Goal: Book appointment/travel/reservation

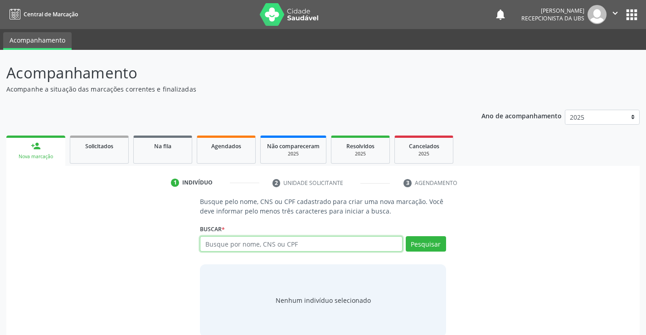
click at [334, 245] on input "text" at bounding box center [301, 243] width 202 height 15
click at [264, 243] on input "text" at bounding box center [301, 243] width 202 height 15
type input "700000974366107"
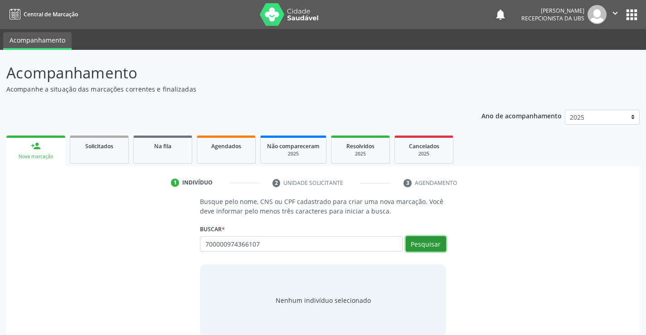
click at [432, 244] on button "Pesquisar" at bounding box center [426, 243] width 40 height 15
type input "700000974366107"
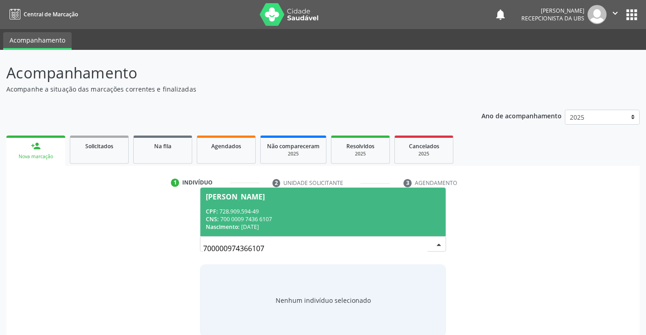
click at [214, 201] on span "[PERSON_NAME] CPF: 728.909.594-49 CNS: 700 0009 7436 6107 Nascimento: [DATE]" at bounding box center [323, 212] width 245 height 49
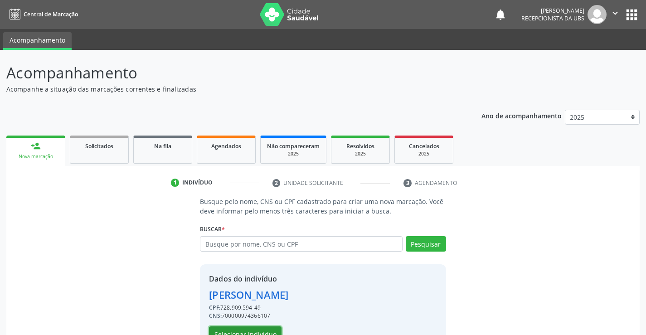
click at [264, 330] on button "Selecionar indivíduo" at bounding box center [245, 334] width 73 height 15
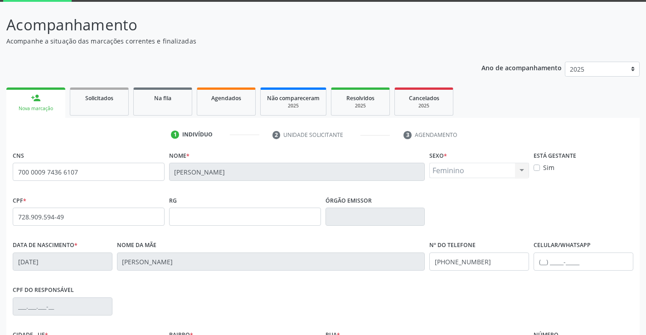
scroll to position [157, 0]
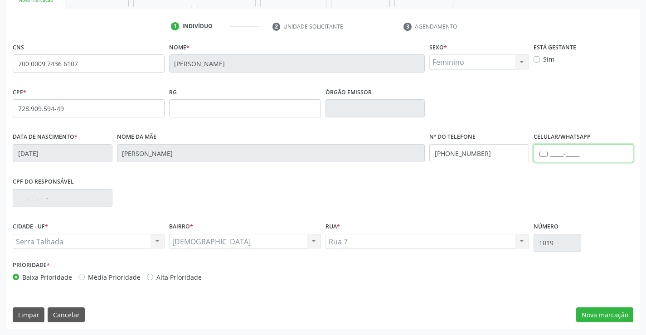
click at [554, 157] on input "text" at bounding box center [584, 153] width 100 height 18
type input "[PHONE_NUMBER]"
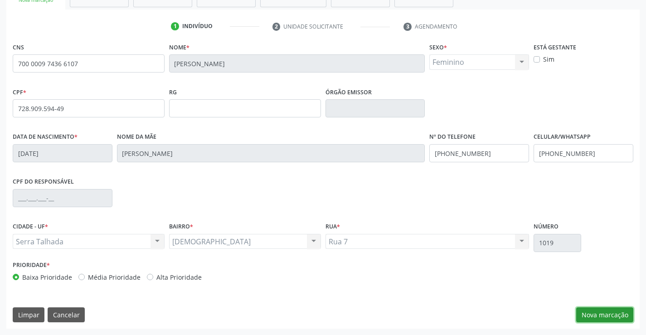
click at [604, 312] on button "Nova marcação" at bounding box center [605, 315] width 57 height 15
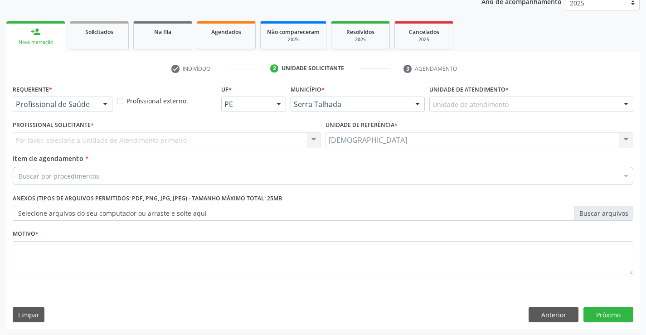
scroll to position [114, 0]
click at [105, 103] on div at bounding box center [105, 104] width 14 height 15
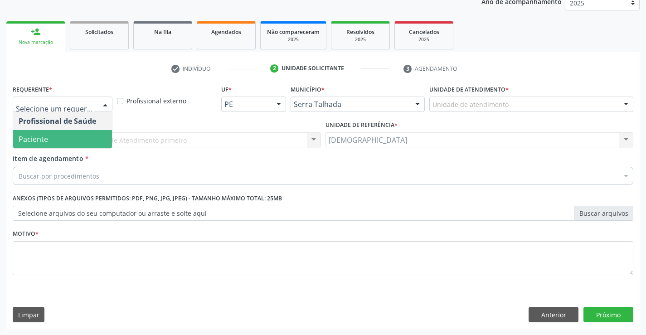
click at [80, 141] on span "Paciente" at bounding box center [62, 139] width 99 height 18
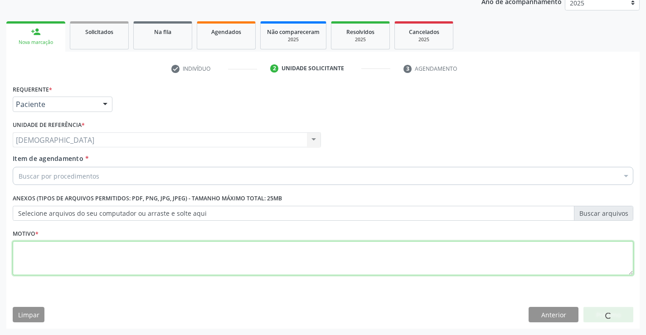
click at [36, 248] on textarea at bounding box center [323, 258] width 621 height 34
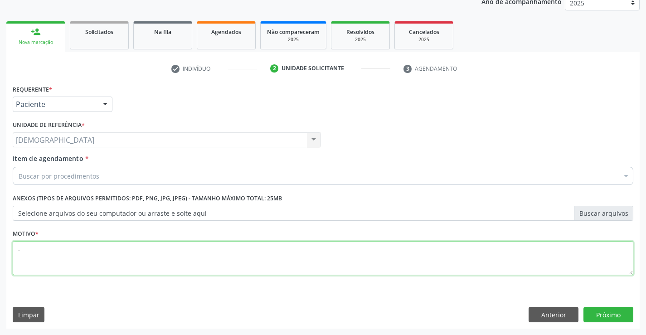
type textarea "."
click at [121, 169] on div "Buscar por procedimentos" at bounding box center [323, 176] width 621 height 18
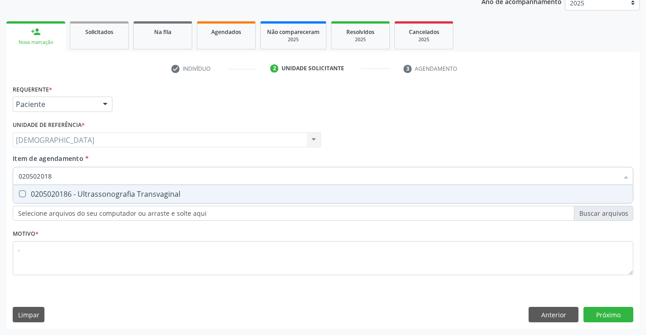
type input "0205020186"
click at [135, 189] on span "0205020186 - Ultrassonografia Transvaginal" at bounding box center [323, 194] width 620 height 18
checkbox Transvaginal "true"
click at [607, 309] on div "Requerente * Paciente Profissional de Saúde Paciente Nenhum resultado encontrad…" at bounding box center [323, 206] width 634 height 246
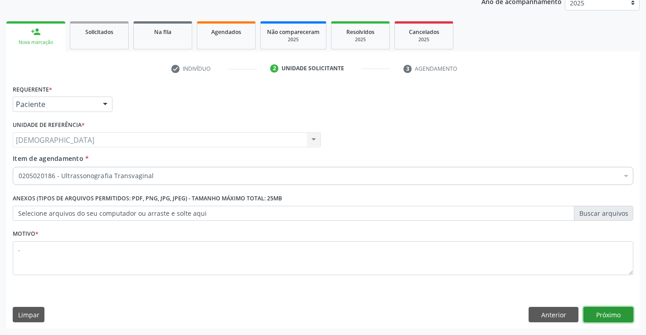
click at [607, 313] on button "Próximo" at bounding box center [609, 314] width 50 height 15
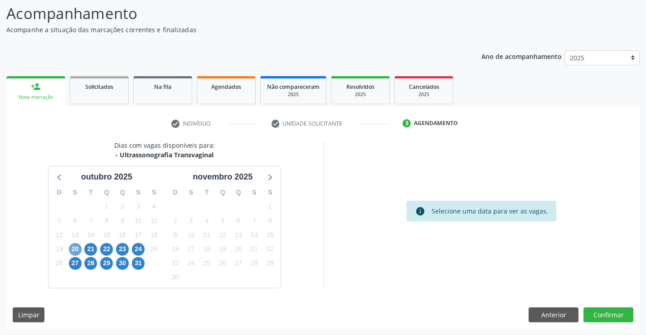
click at [77, 249] on span "20" at bounding box center [75, 249] width 13 height 13
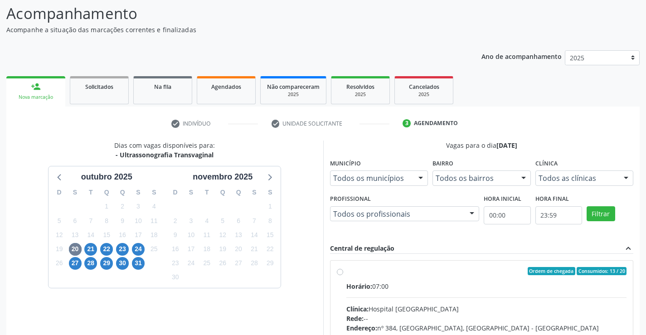
click at [376, 275] on div "Ordem de chegada Consumidos: 13 / 20" at bounding box center [487, 271] width 281 height 8
click at [343, 275] on input "Ordem de chegada Consumidos: 13 / 20 Horário: 07:00 Clínica: Hospital [GEOGRAPH…" at bounding box center [340, 271] width 6 height 8
radio input "true"
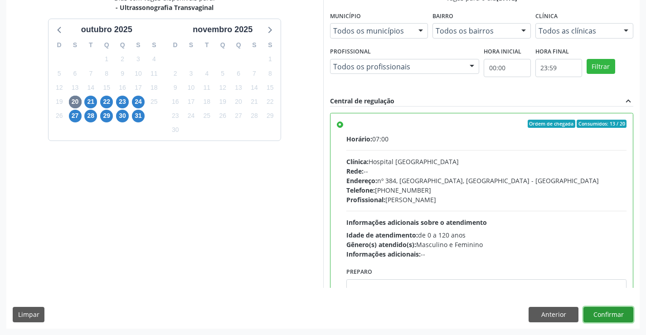
click at [607, 314] on button "Confirmar" at bounding box center [609, 314] width 50 height 15
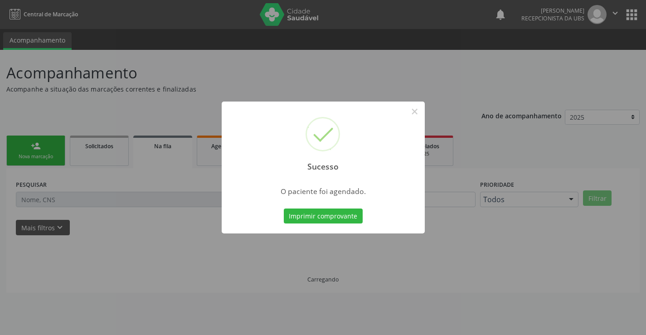
scroll to position [0, 0]
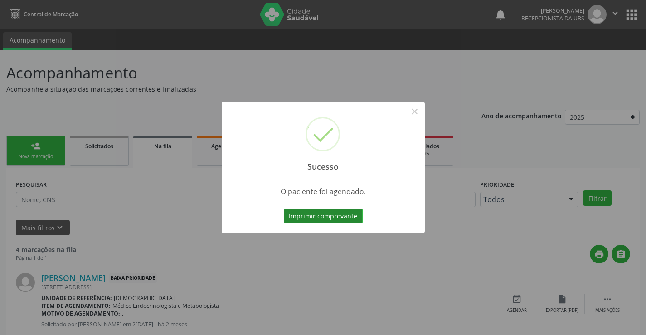
click at [330, 214] on button "Imprimir comprovante" at bounding box center [323, 216] width 79 height 15
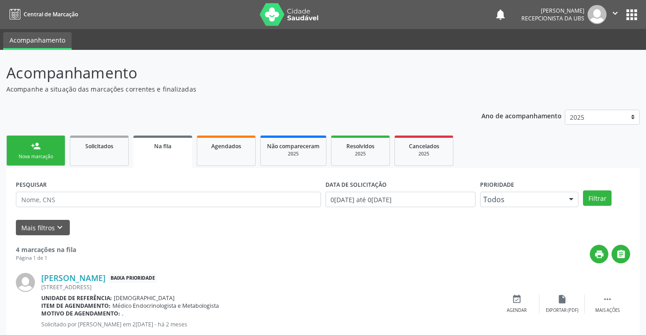
click at [33, 147] on div "person_add" at bounding box center [36, 146] width 10 height 10
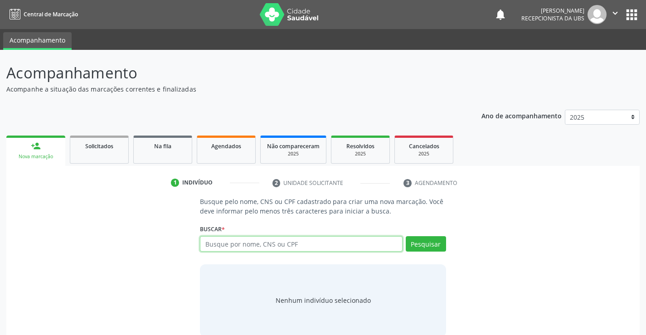
click at [390, 241] on input "text" at bounding box center [301, 243] width 202 height 15
click at [286, 250] on input "text" at bounding box center [301, 243] width 202 height 15
type input "700003688434905"
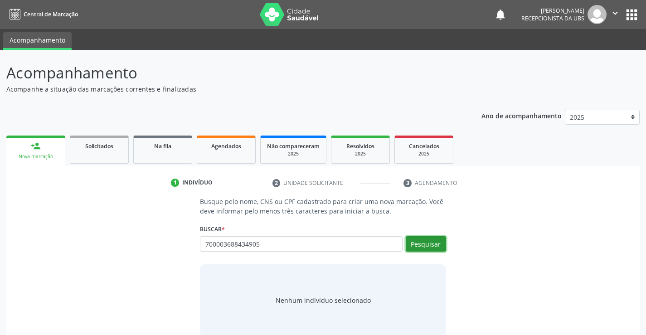
click at [437, 240] on button "Pesquisar" at bounding box center [426, 243] width 40 height 15
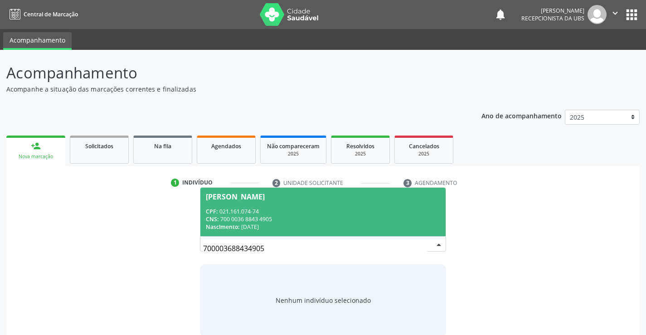
click at [378, 209] on div "CPF: 021.161.074-74" at bounding box center [323, 212] width 234 height 8
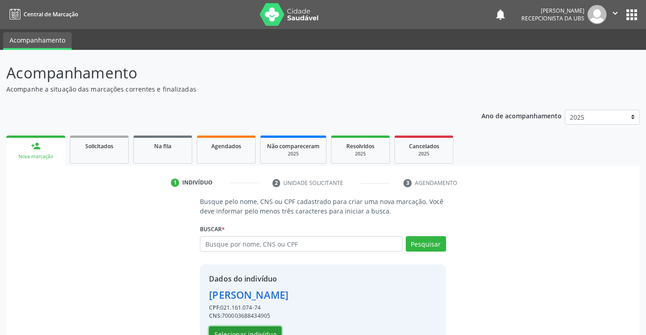
click at [270, 334] on button "Selecionar indivíduo" at bounding box center [245, 334] width 73 height 15
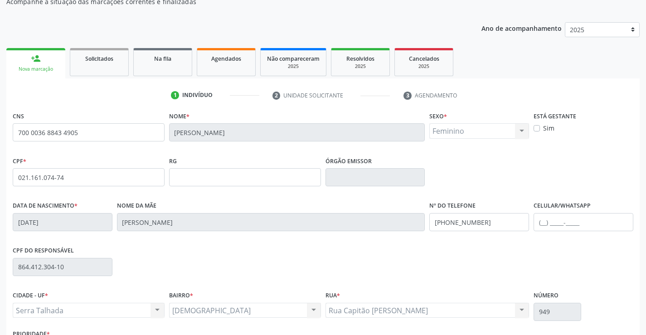
scroll to position [91, 0]
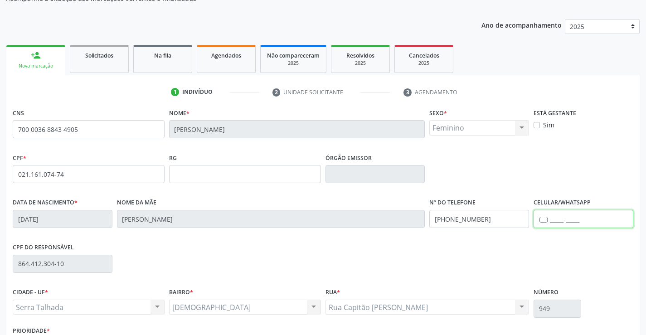
click at [565, 223] on input "text" at bounding box center [584, 219] width 100 height 18
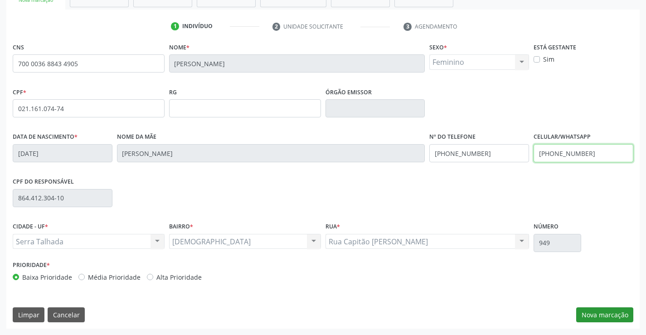
type input "[PHONE_NUMBER]"
click at [608, 315] on button "Nova marcação" at bounding box center [605, 315] width 57 height 15
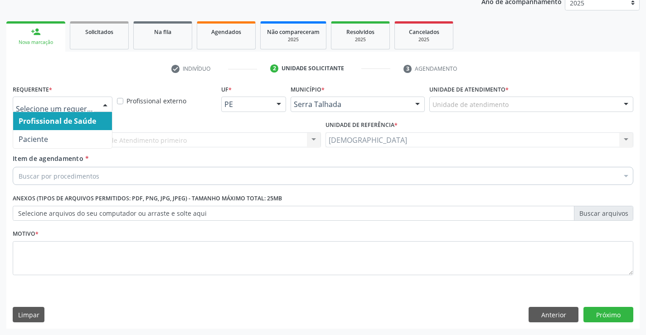
click at [105, 106] on div at bounding box center [105, 104] width 14 height 15
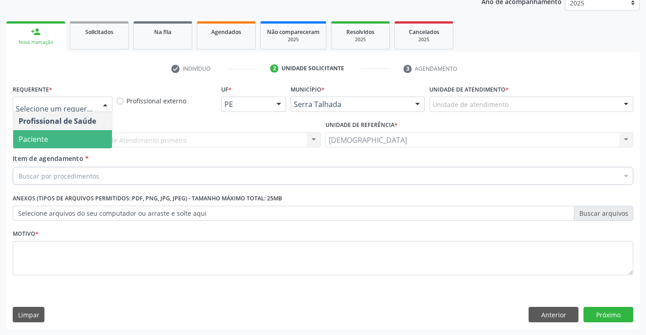
click at [49, 142] on span "Paciente" at bounding box center [62, 139] width 99 height 18
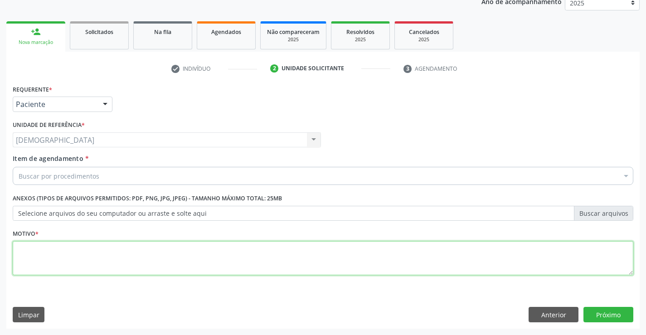
click at [39, 249] on textarea at bounding box center [323, 258] width 621 height 34
type textarea "."
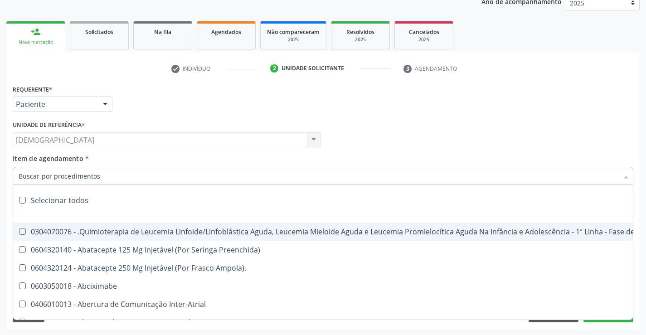
click at [114, 170] on div at bounding box center [323, 176] width 621 height 18
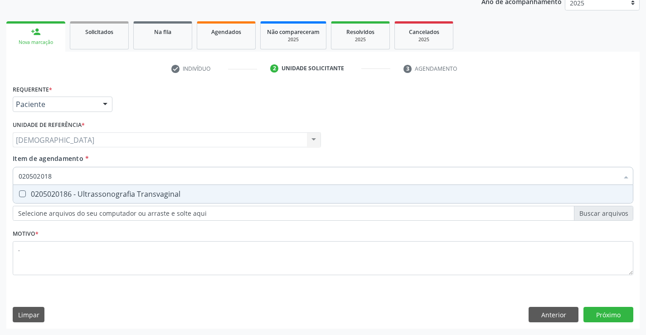
type input "0205020186"
click at [249, 194] on div "0205020186 - Ultrassonografia Transvaginal" at bounding box center [323, 194] width 609 height 7
checkbox Transvaginal "true"
click at [607, 317] on div "Requerente * Paciente Profissional de Saúde Paciente Nenhum resultado encontrad…" at bounding box center [323, 206] width 634 height 246
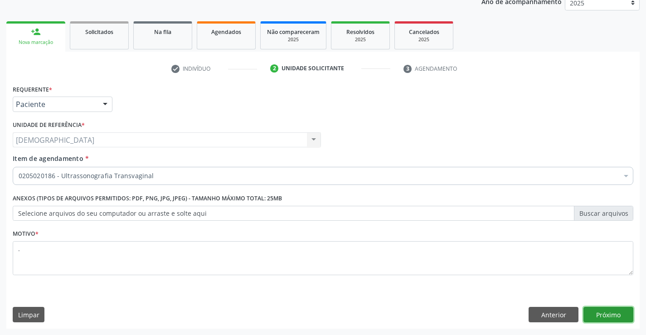
click at [607, 317] on button "Próximo" at bounding box center [609, 314] width 50 height 15
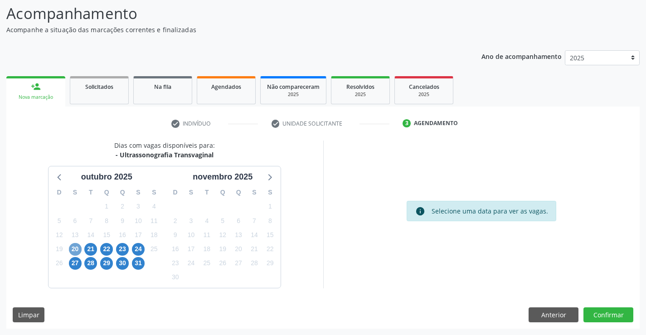
click at [72, 250] on span "20" at bounding box center [75, 249] width 13 height 13
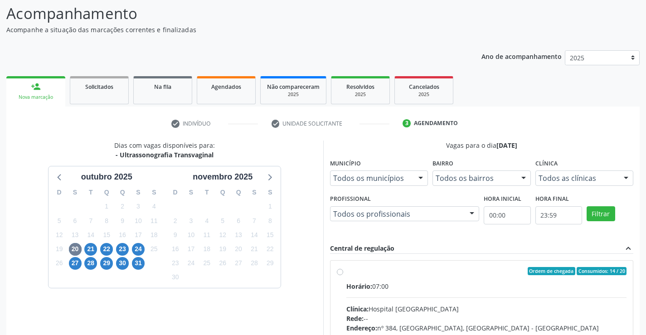
click at [361, 268] on div "Ordem de chegada Consumidos: 14 / 20" at bounding box center [487, 271] width 281 height 8
click at [343, 268] on input "Ordem de chegada Consumidos: 14 / 20 Horário: 07:00 Clínica: Hospital [GEOGRAPH…" at bounding box center [340, 271] width 6 height 8
radio input "true"
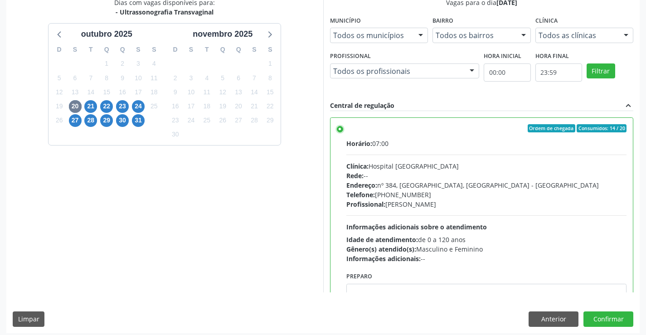
scroll to position [207, 0]
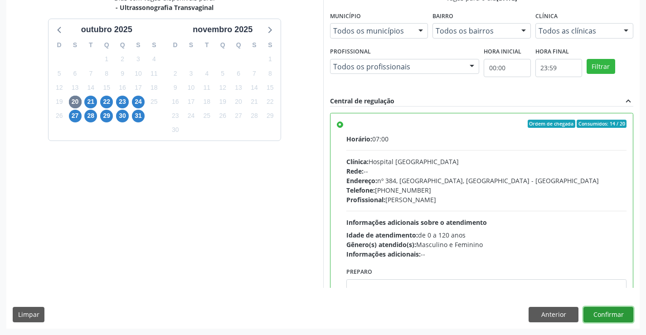
click at [607, 311] on button "Confirmar" at bounding box center [609, 314] width 50 height 15
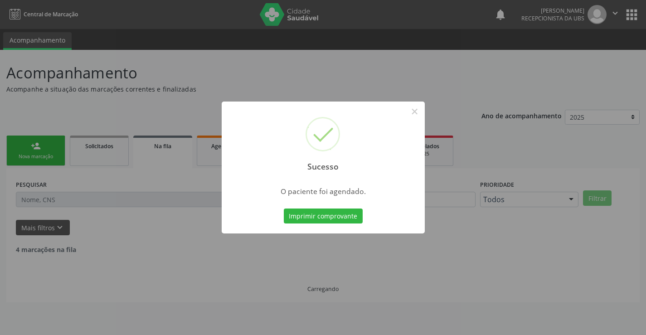
scroll to position [0, 0]
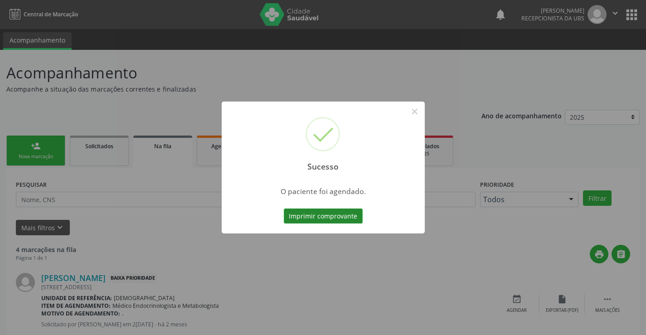
click at [321, 214] on button "Imprimir comprovante" at bounding box center [323, 216] width 79 height 15
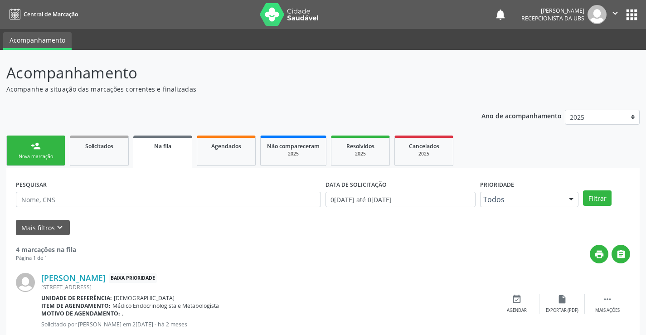
click at [23, 157] on div "Nova marcação" at bounding box center [35, 156] width 45 height 7
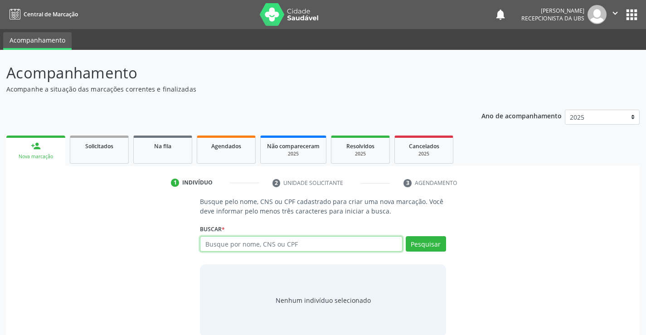
click at [306, 239] on input "text" at bounding box center [301, 243] width 202 height 15
click at [304, 248] on input "text" at bounding box center [301, 243] width 202 height 15
type input "707003886161139"
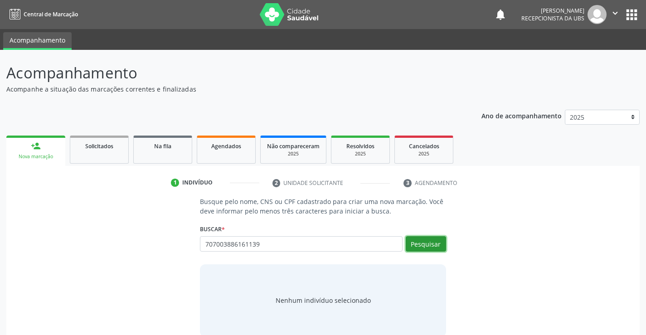
click at [411, 243] on button "Pesquisar" at bounding box center [426, 243] width 40 height 15
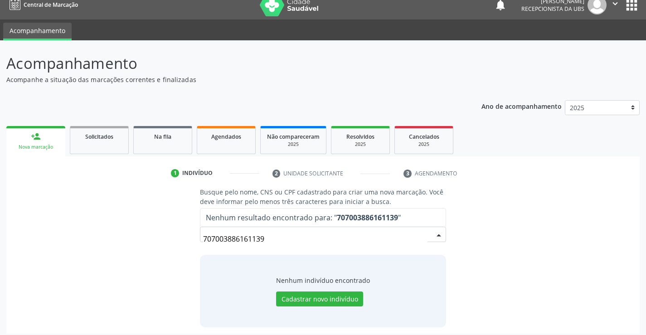
scroll to position [15, 0]
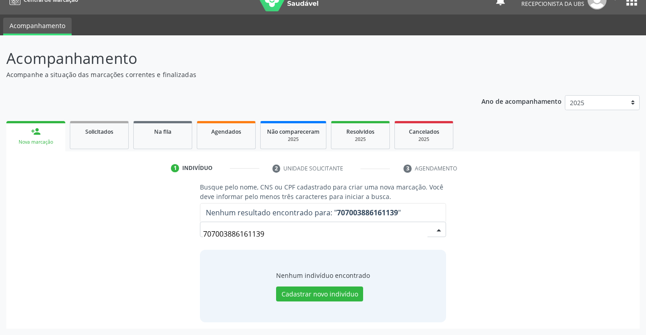
click at [380, 230] on input "707003886161139" at bounding box center [315, 234] width 224 height 18
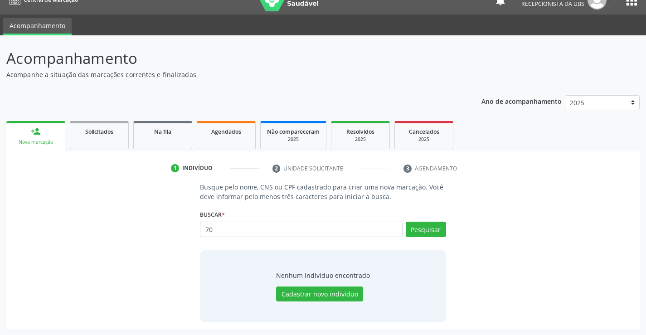
type input "7"
type input "[PERSON_NAME]"
click at [426, 228] on button "Pesquisar" at bounding box center [426, 229] width 40 height 15
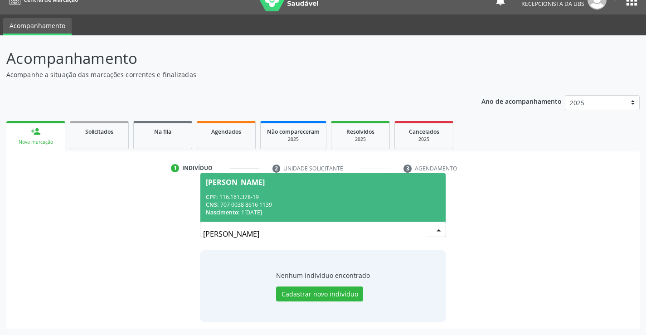
click at [317, 210] on div "Nascimento: [DATE]" at bounding box center [323, 213] width 234 height 8
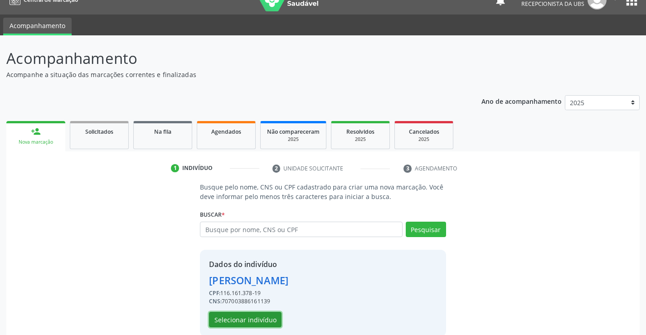
click at [260, 321] on button "Selecionar indivíduo" at bounding box center [245, 319] width 73 height 15
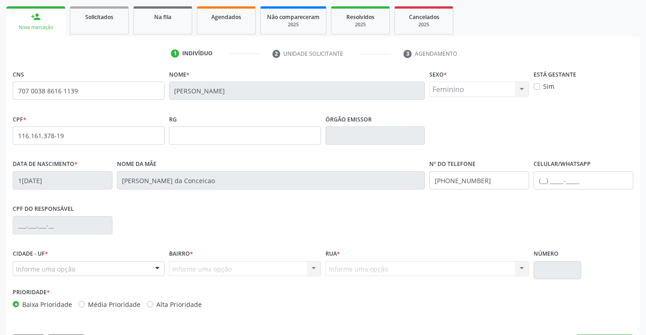
scroll to position [157, 0]
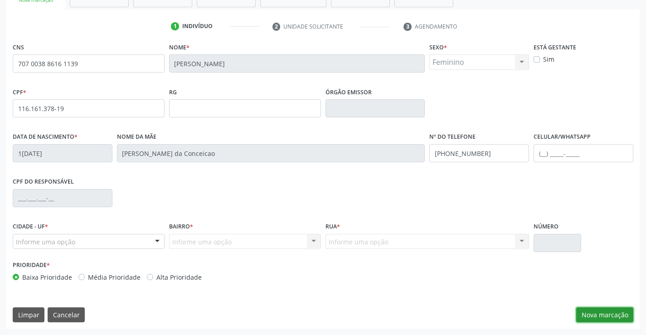
click at [614, 315] on button "Nova marcação" at bounding box center [605, 315] width 57 height 15
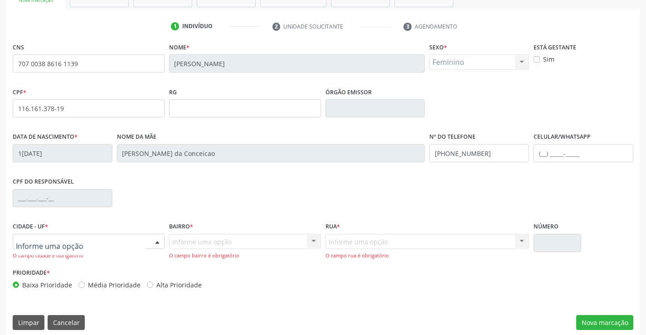
click at [155, 240] on div at bounding box center [158, 242] width 14 height 15
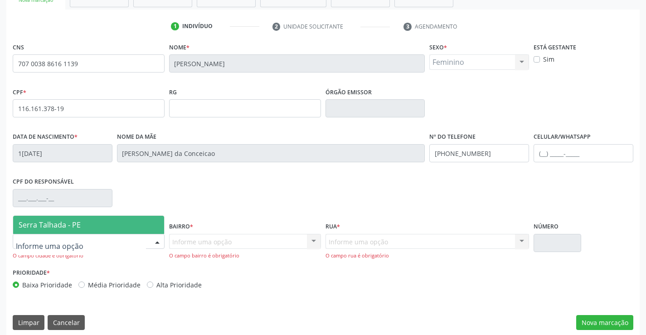
click at [117, 222] on span "Serra Talhada - PE" at bounding box center [88, 225] width 151 height 18
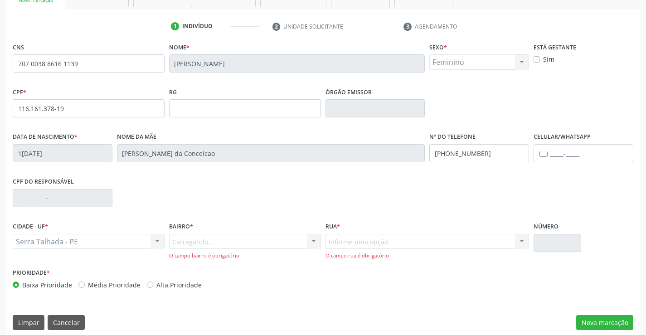
click at [242, 240] on div "Carregando... Nenhum resultado encontrado para: " " Nenhuma opção encontrada. D…" at bounding box center [245, 247] width 152 height 26
drag, startPoint x: 313, startPoint y: 244, endPoint x: 300, endPoint y: 242, distance: 13.3
click at [313, 243] on div "Carregando... Nenhum resultado encontrado para: " " Nenhuma opção encontrada. D…" at bounding box center [245, 247] width 152 height 26
click at [311, 237] on div "Carregando... Nenhum resultado encontrado para: " " Nenhuma opção encontrada. D…" at bounding box center [245, 247] width 152 height 26
click at [247, 240] on div "Carregando... Nenhum resultado encontrado para: " " Nenhuma opção encontrada. D…" at bounding box center [245, 247] width 152 height 26
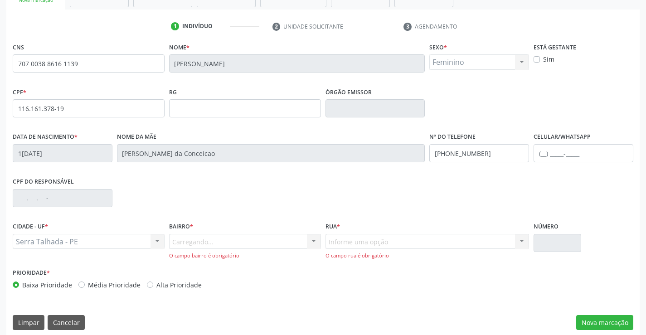
click at [255, 241] on div "Carregando... Nenhum resultado encontrado para: " " Nenhuma opção encontrada. D…" at bounding box center [245, 247] width 152 height 26
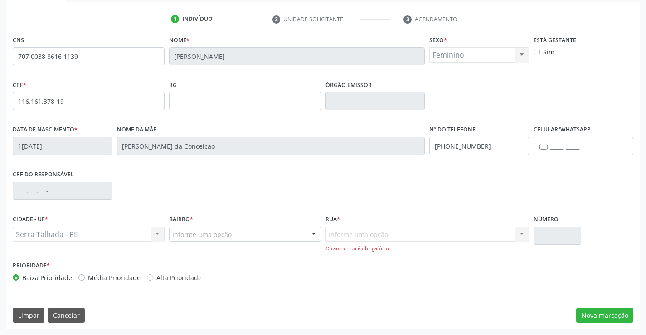
scroll to position [164, 0]
click at [311, 234] on div at bounding box center [314, 234] width 14 height 15
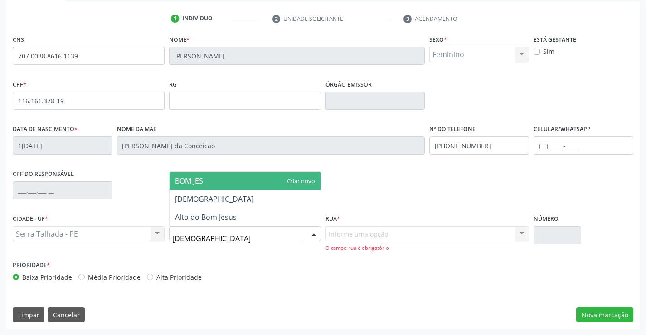
type input "BOM JESUS"
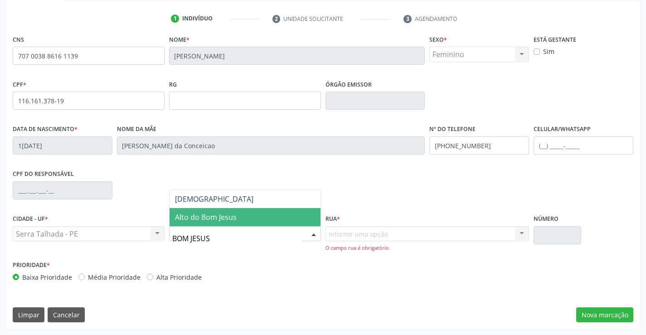
click at [245, 220] on span "Alto do Bom Jesus" at bounding box center [245, 217] width 151 height 18
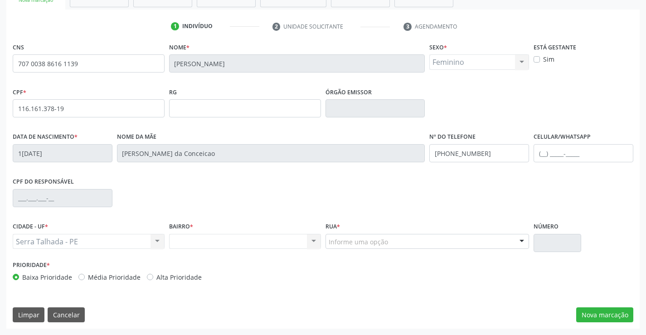
scroll to position [157, 0]
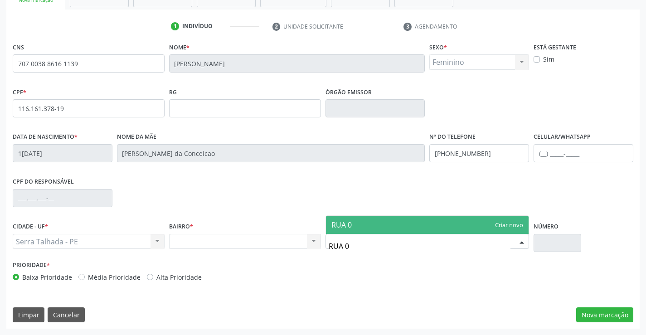
type input "RUA 09"
click at [351, 233] on span "RUA 09" at bounding box center [427, 225] width 203 height 18
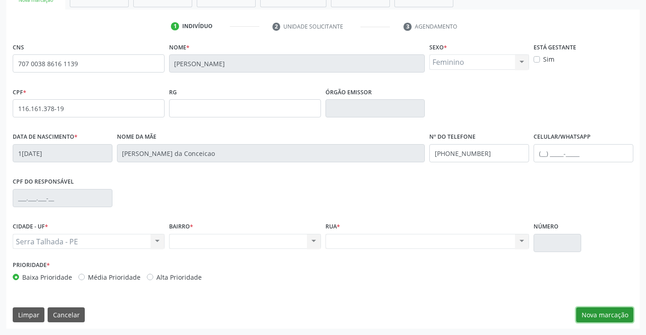
click at [615, 309] on button "Nova marcação" at bounding box center [605, 315] width 57 height 15
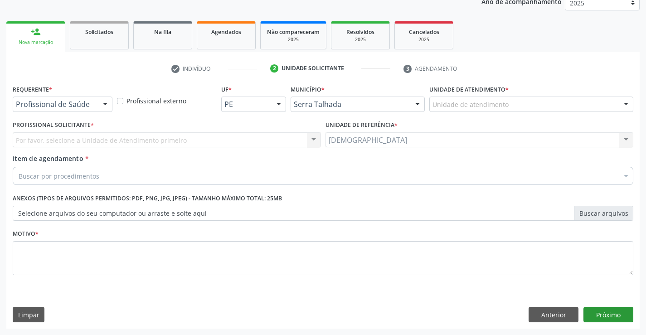
scroll to position [114, 0]
click at [103, 102] on div at bounding box center [105, 104] width 14 height 15
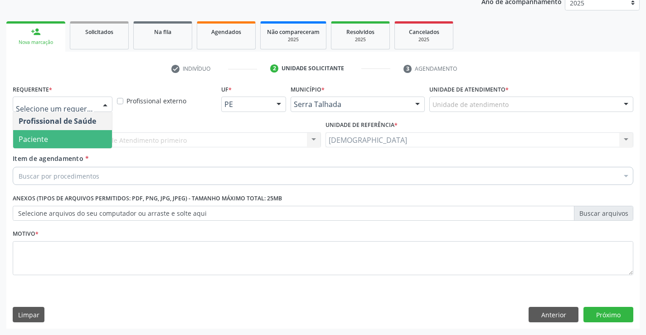
click at [41, 138] on span "Paciente" at bounding box center [33, 139] width 29 height 10
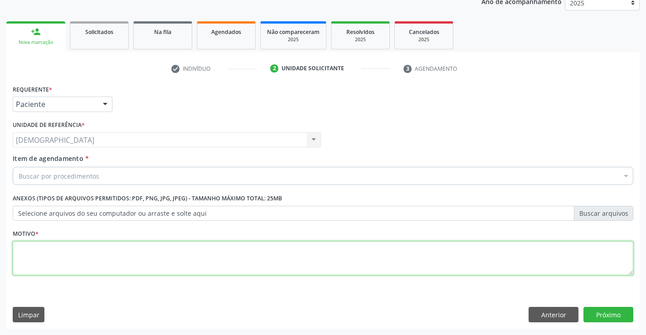
click at [47, 244] on textarea at bounding box center [323, 258] width 621 height 34
type textarea "."
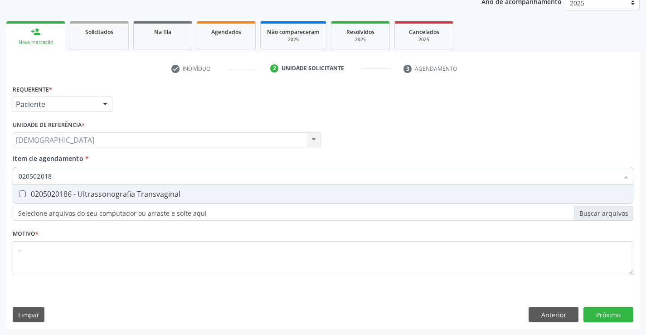
type input "0205020186"
click at [107, 191] on div "0205020186 - Ultrassonografia Transvaginal" at bounding box center [323, 194] width 609 height 7
checkbox Transvaginal "true"
click at [591, 313] on div "Requerente * Paciente Profissional de Saúde Paciente Nenhum resultado encontrad…" at bounding box center [323, 206] width 634 height 246
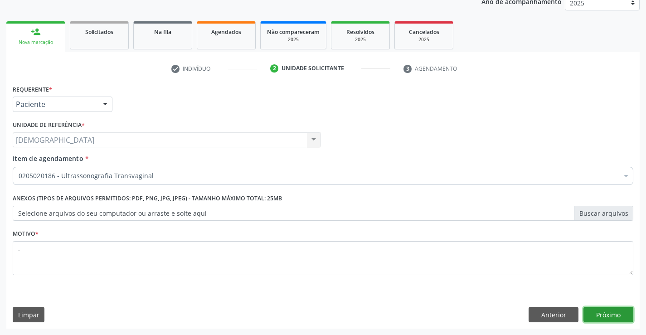
click at [614, 318] on button "Próximo" at bounding box center [609, 314] width 50 height 15
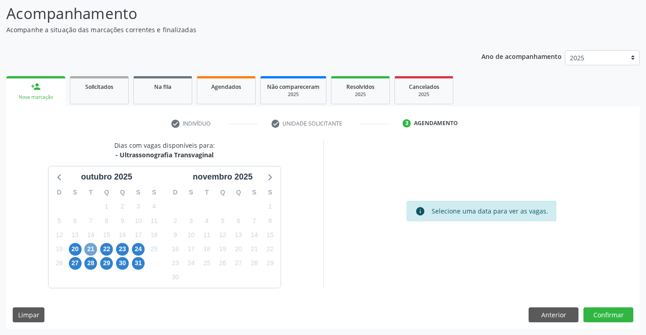
click at [88, 249] on span "21" at bounding box center [90, 249] width 13 height 13
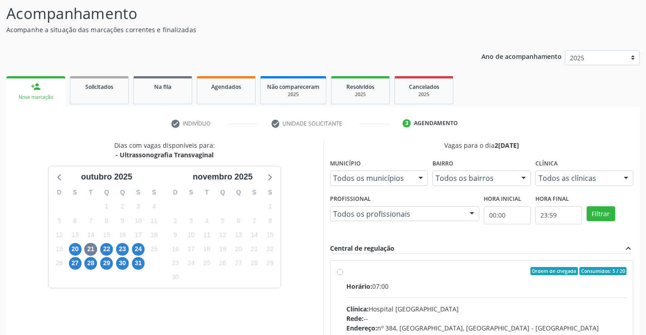
click at [345, 273] on div "Ordem de chegada Consumidos: 5 / 20 Horário: 07:00 Clínica: Hospital [GEOGRAPHI…" at bounding box center [482, 336] width 290 height 139
radio input "true"
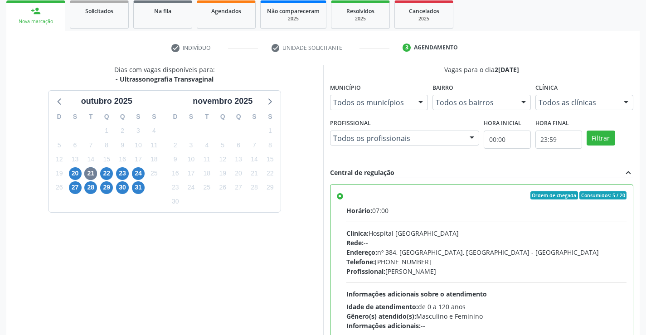
scroll to position [207, 0]
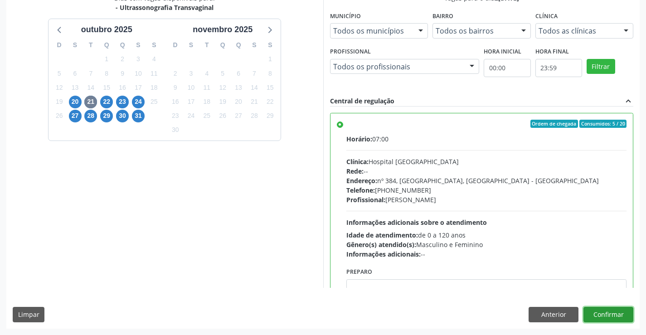
click at [607, 311] on button "Confirmar" at bounding box center [609, 314] width 50 height 15
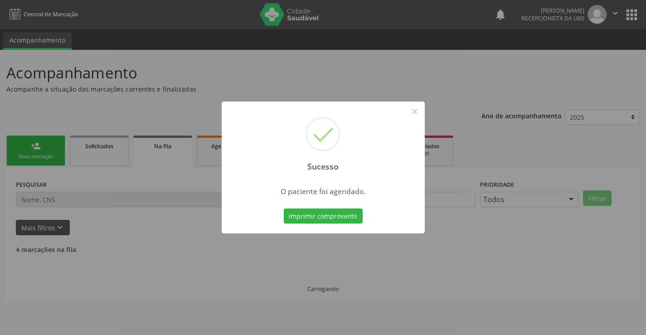
scroll to position [0, 0]
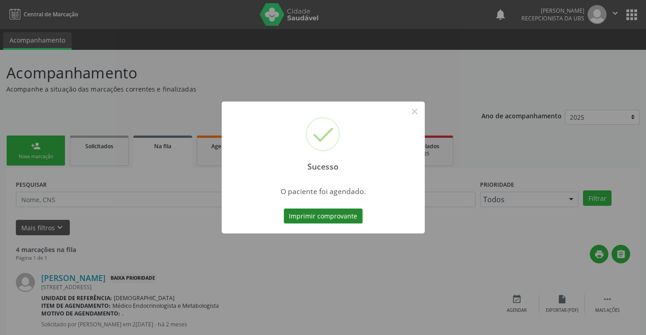
click at [342, 216] on button "Imprimir comprovante" at bounding box center [323, 216] width 79 height 15
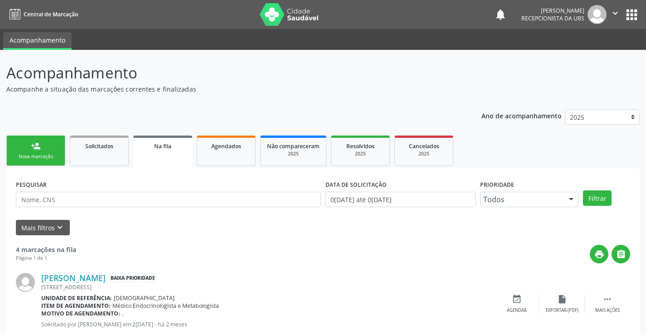
click at [612, 10] on icon "" at bounding box center [616, 13] width 10 height 10
click at [599, 58] on link "Sair" at bounding box center [592, 55] width 63 height 13
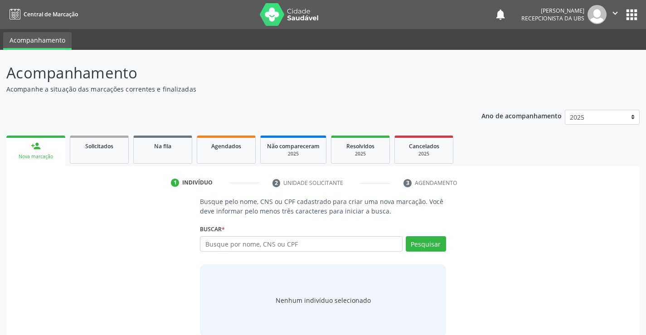
click at [620, 10] on icon "" at bounding box center [616, 13] width 10 height 10
click at [593, 57] on link "Sair" at bounding box center [592, 55] width 63 height 13
